Goal: Task Accomplishment & Management: Complete application form

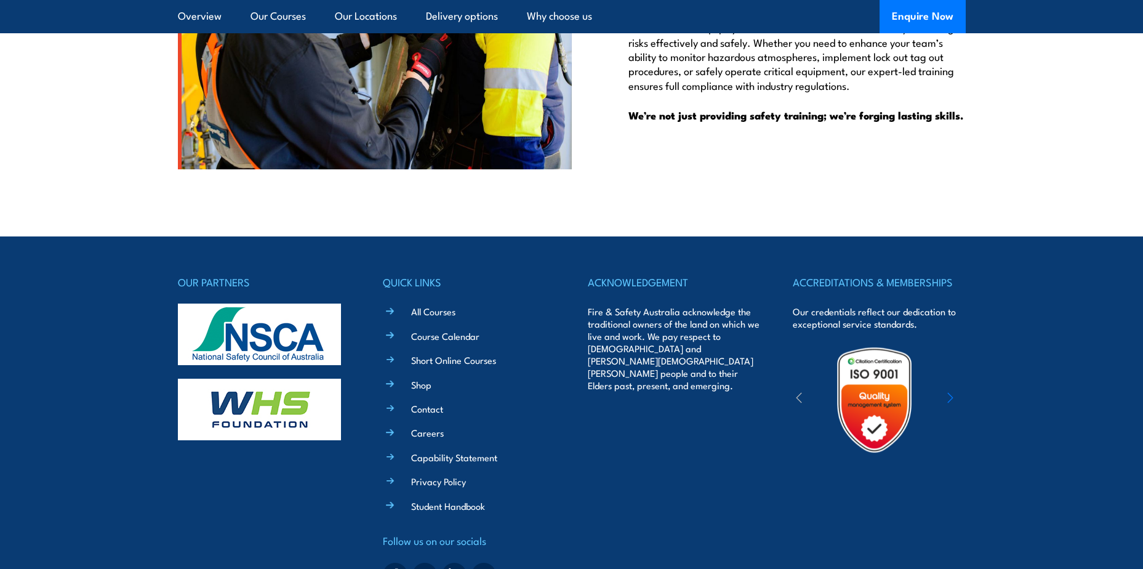
scroll to position [4075, 0]
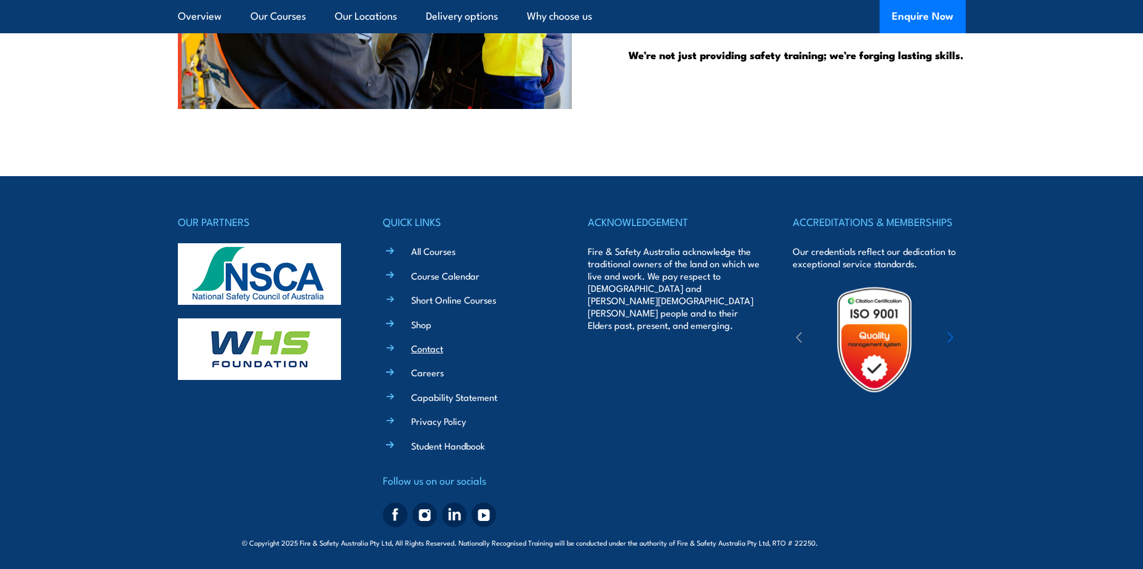
click at [428, 350] on link "Contact" at bounding box center [427, 348] width 32 height 13
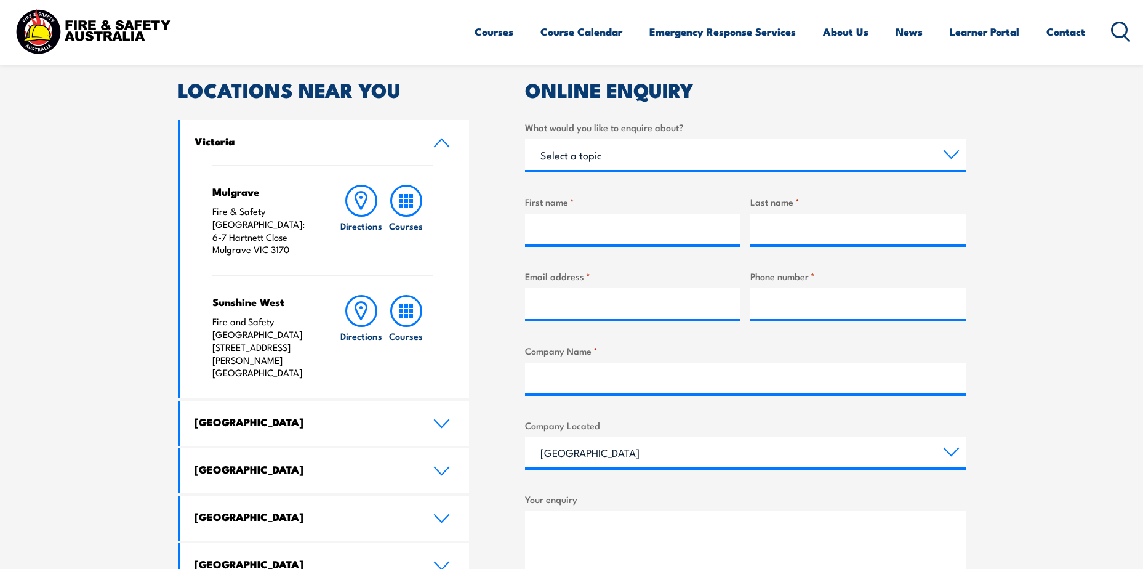
scroll to position [389, 0]
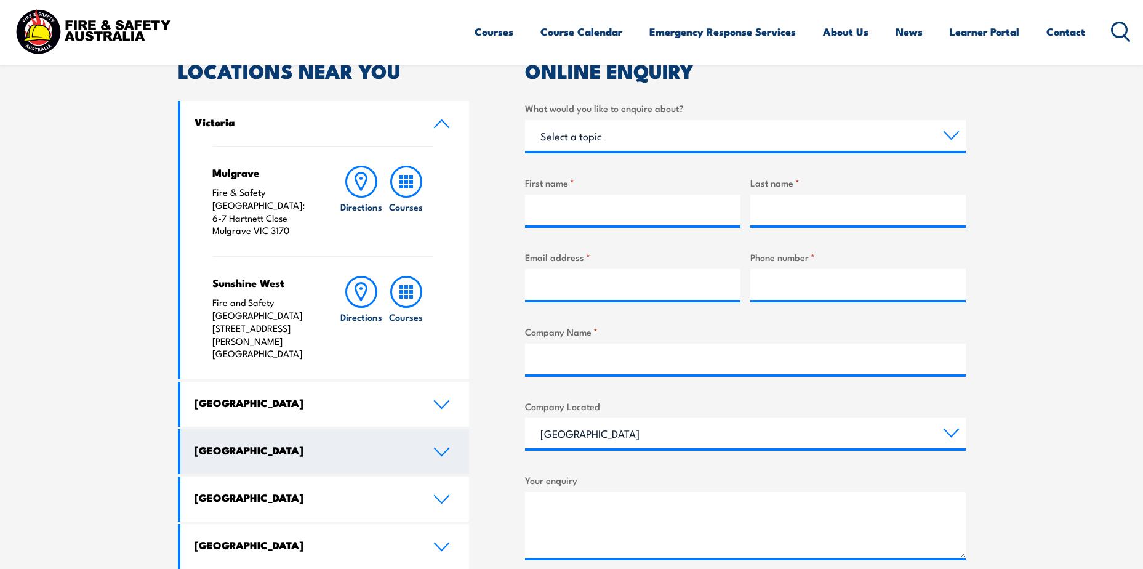
click at [443, 447] on icon at bounding box center [441, 452] width 17 height 10
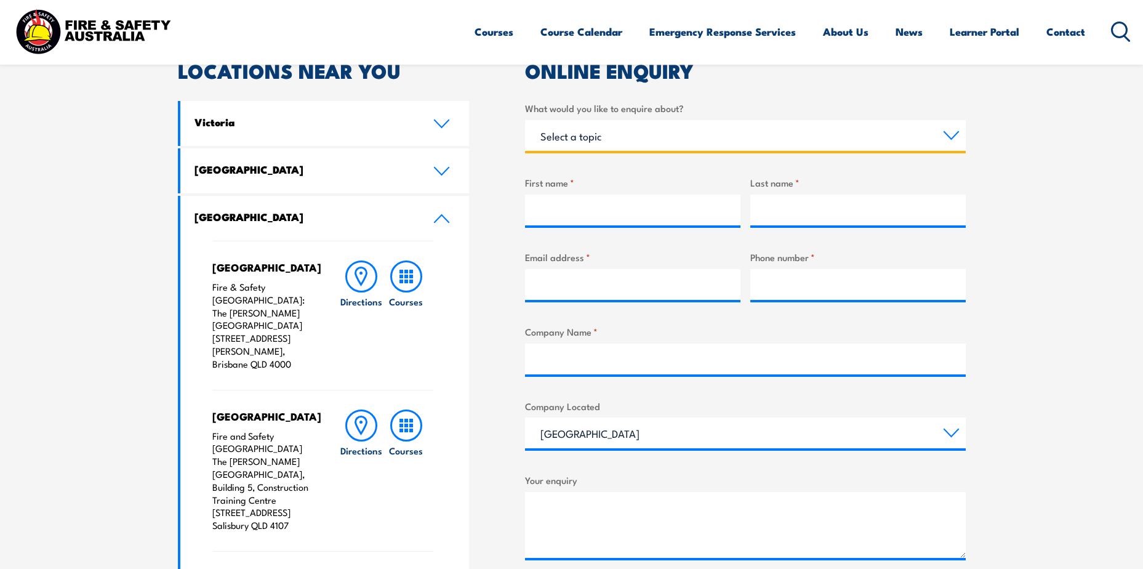
click at [950, 135] on select "Select a topic Training Emergency Response Services General Enquiry" at bounding box center [745, 135] width 441 height 31
select select "General Enquiry"
click at [525, 120] on select "Select a topic Training Emergency Response Services General Enquiry" at bounding box center [745, 135] width 441 height 31
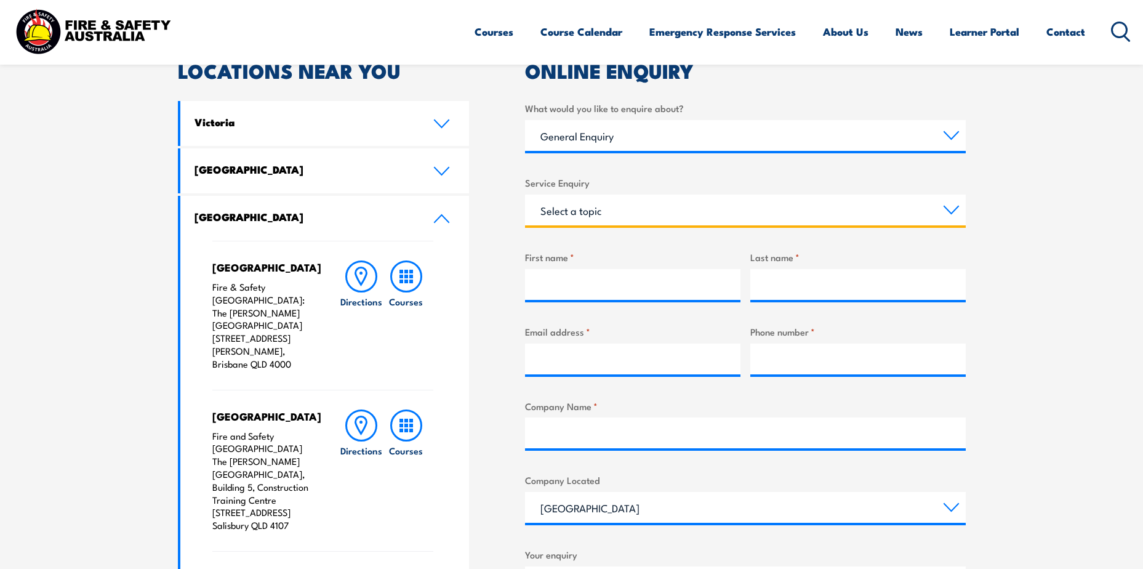
click at [948, 209] on select "Select a topic Assistance in completing an online enrolment booking Request a c…" at bounding box center [745, 209] width 441 height 31
select select "Request a copy of a certificate"
click at [525, 194] on select "Select a topic Assistance in completing an online enrolment booking Request a c…" at bounding box center [745, 209] width 441 height 31
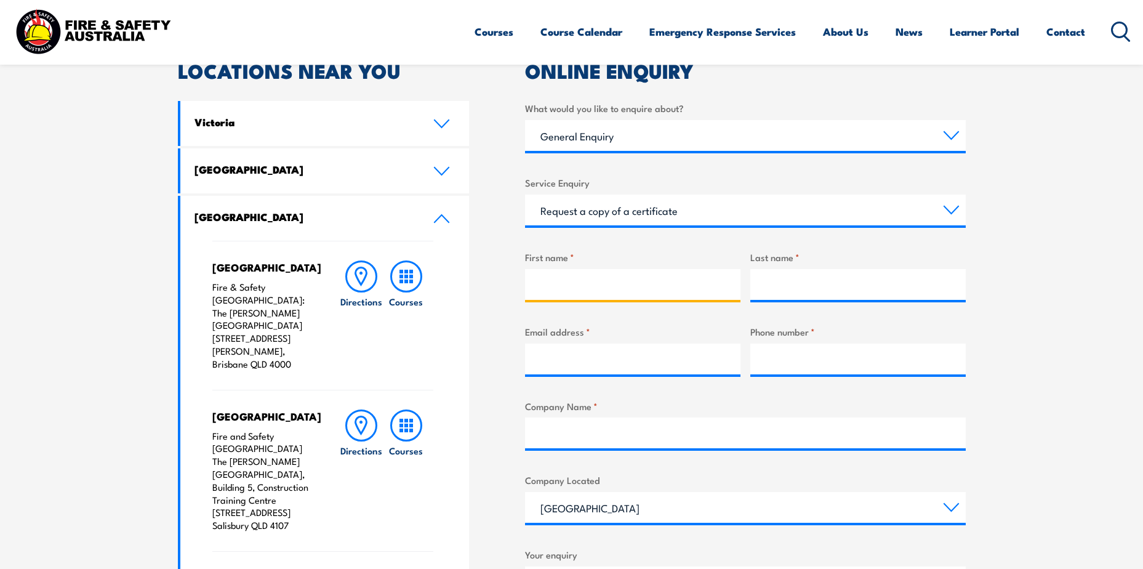
click at [545, 276] on input "First name *" at bounding box center [632, 284] width 215 height 31
type input "[PERSON_NAME]"
type input "Allsopp"
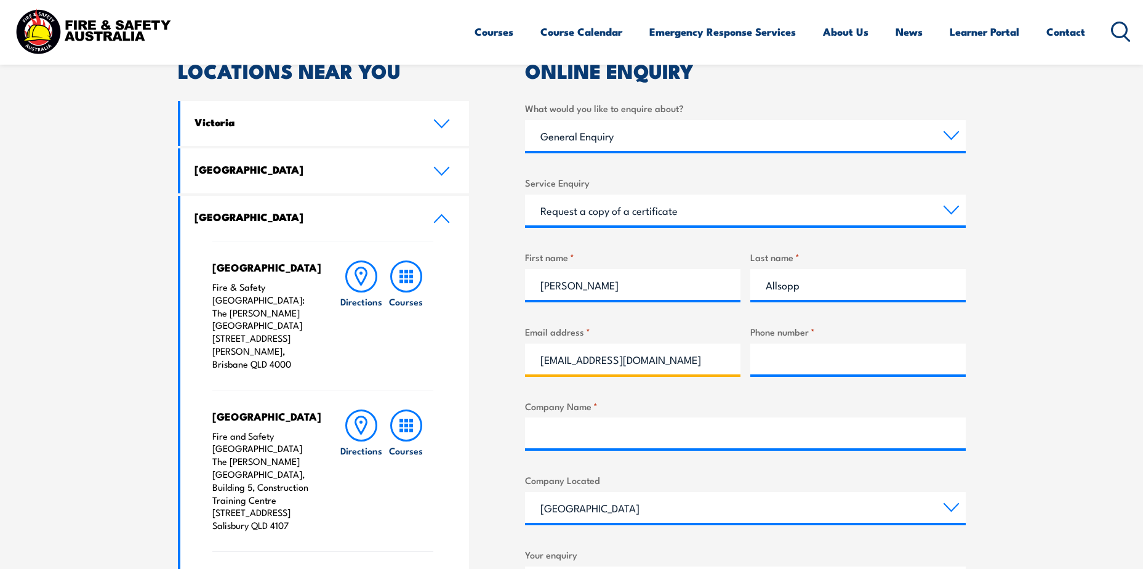
type input "[EMAIL_ADDRESS][DOMAIN_NAME]"
click at [788, 351] on input "Phone number *" at bounding box center [857, 358] width 215 height 31
type input "0428480040"
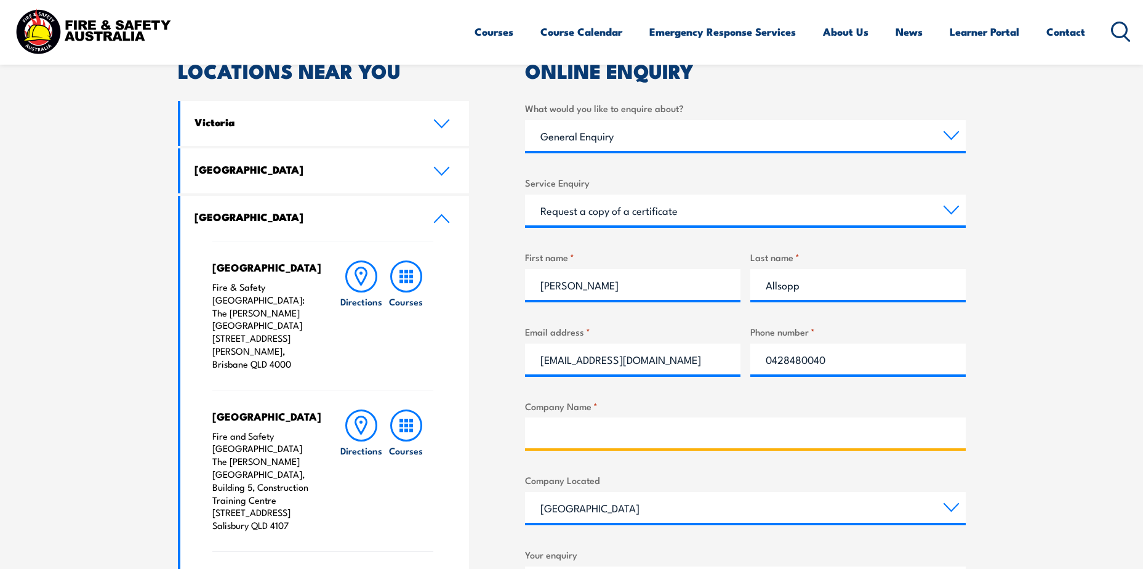
click at [589, 434] on input "Company Name *" at bounding box center [745, 432] width 441 height 31
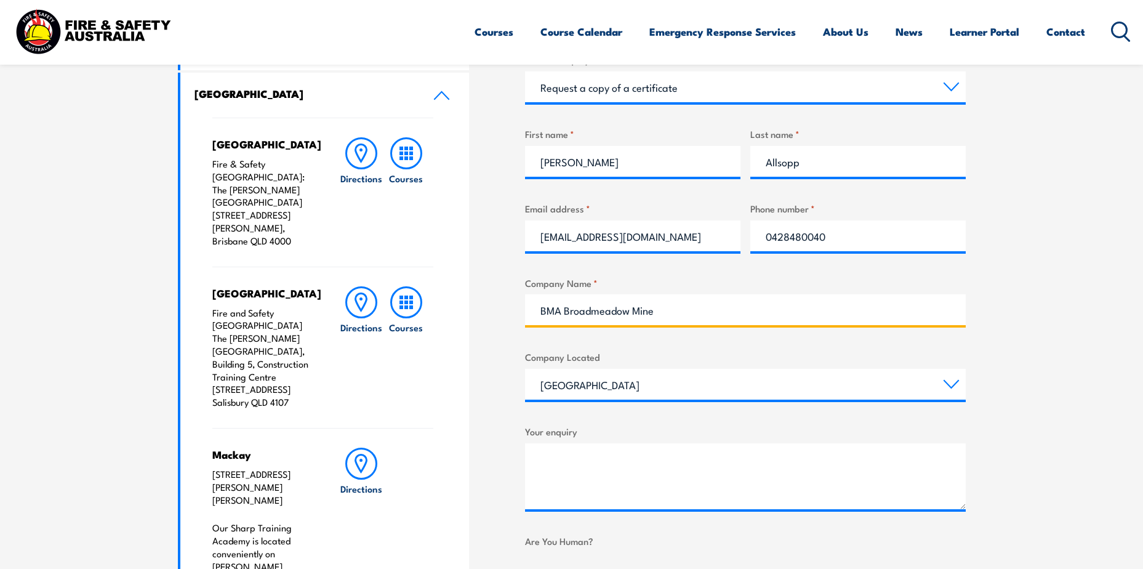
scroll to position [574, 0]
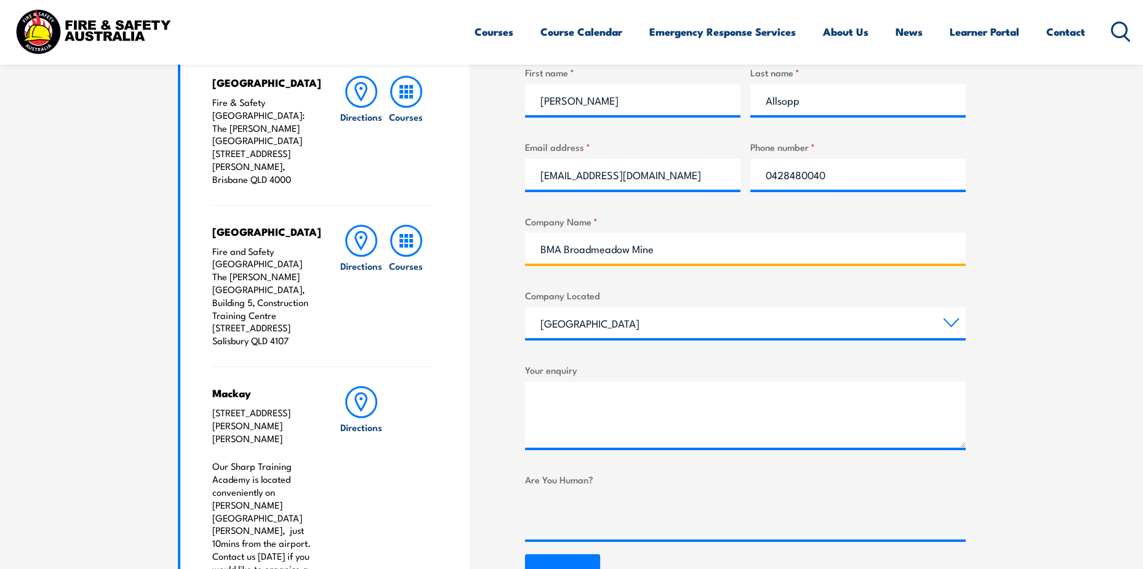
type input "BMA Broadmeadow Mine"
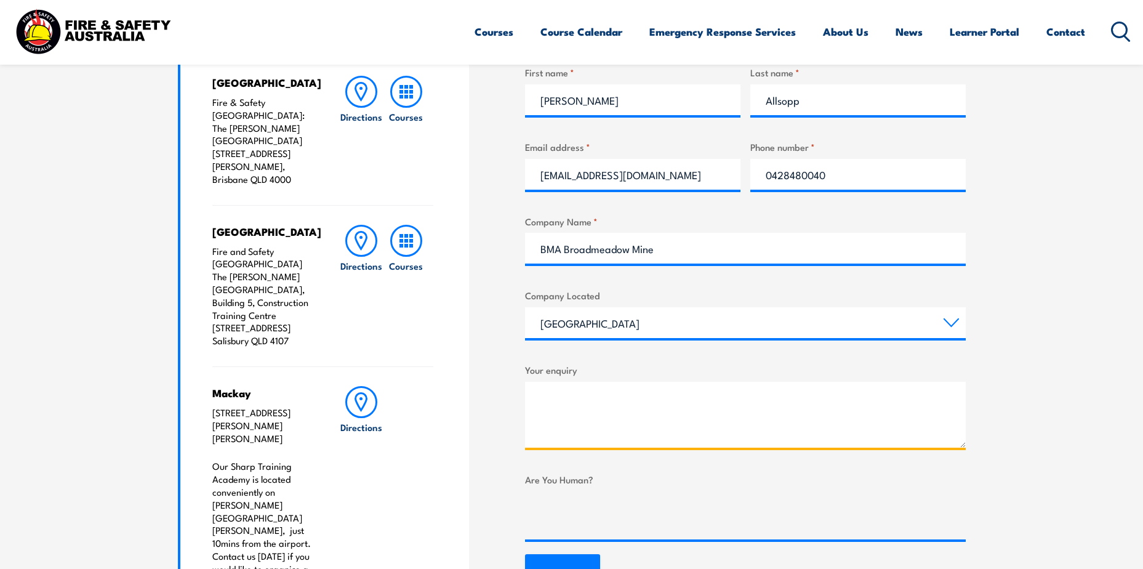
click at [568, 401] on textarea "Your enquiry" at bounding box center [745, 415] width 441 height 66
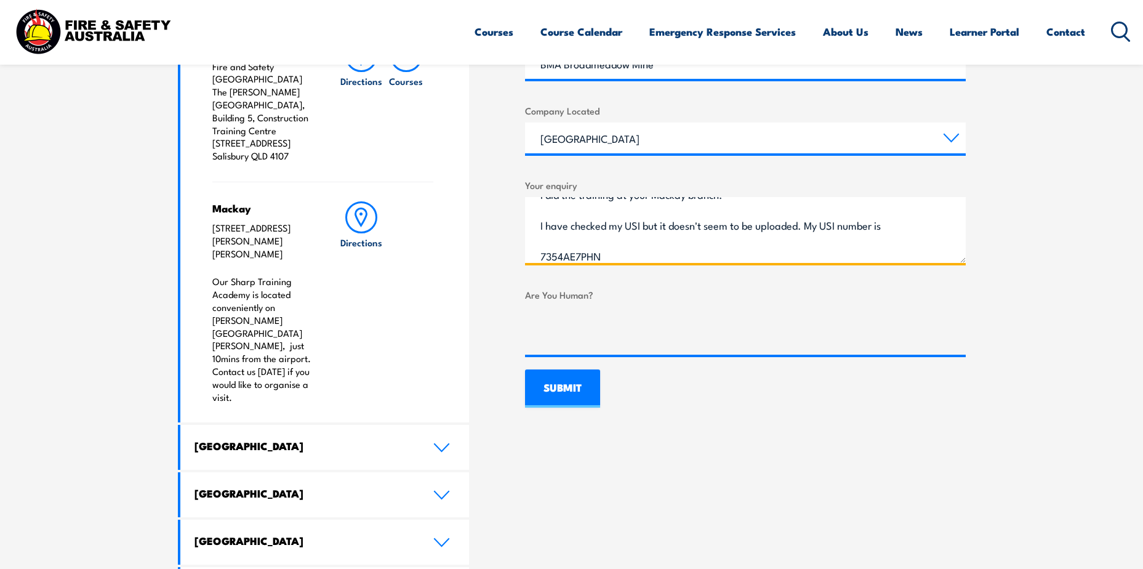
scroll to position [81, 0]
type textarea "Could you please send me a copy of my G2 certificate (RIIRIS402 i think) I did …"
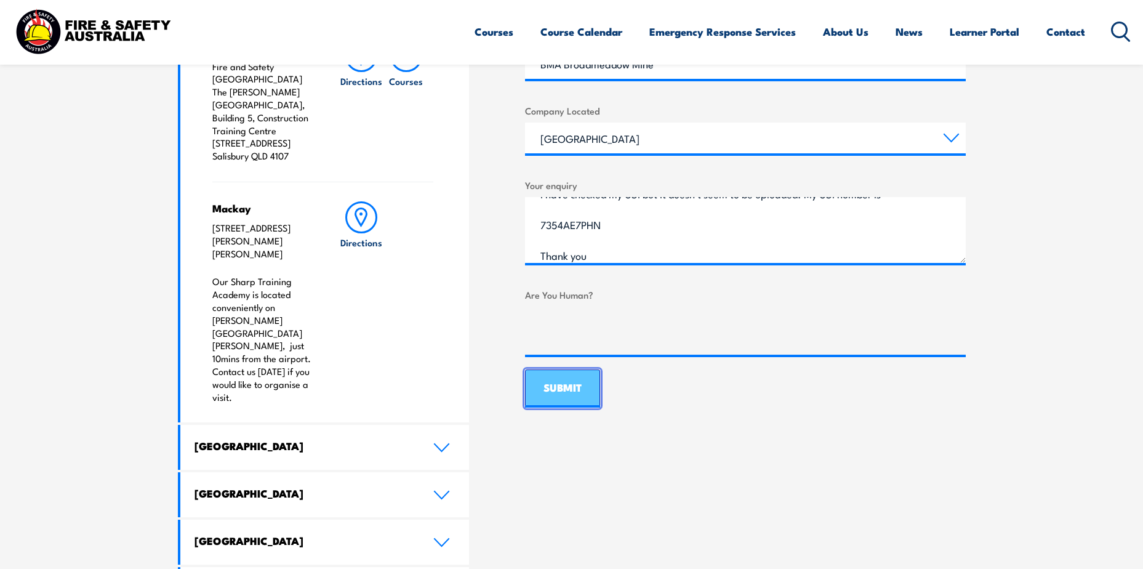
click at [570, 385] on input "SUBMIT" at bounding box center [562, 388] width 75 height 38
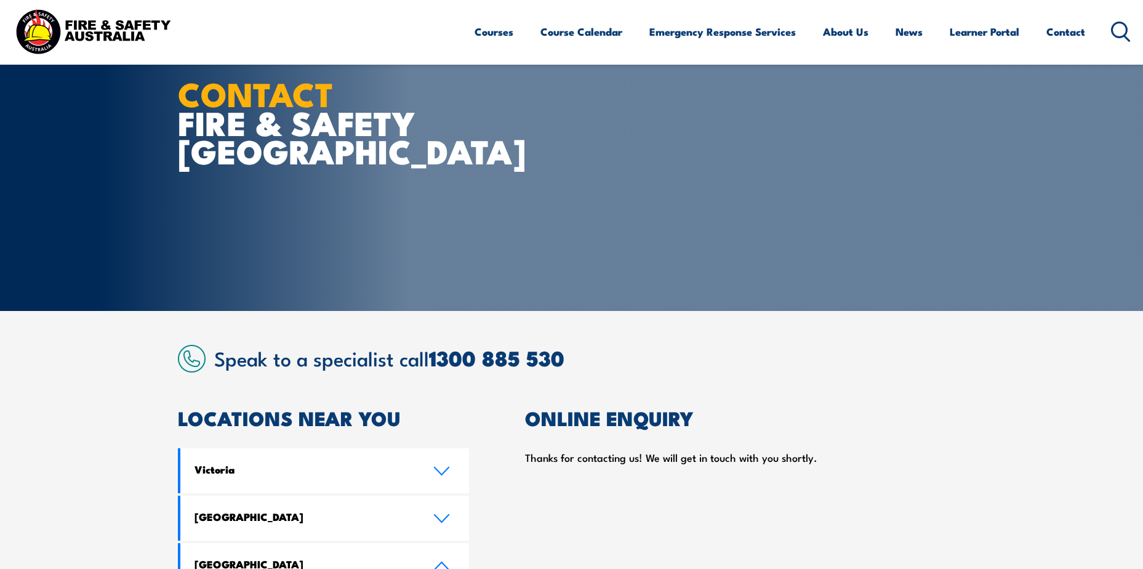
scroll to position [0, 0]
